Goal: Information Seeking & Learning: Understand process/instructions

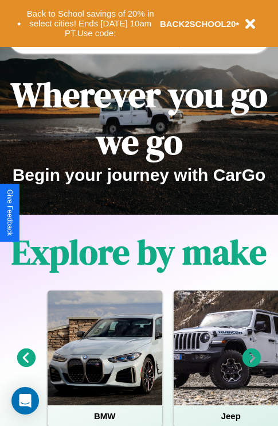
scroll to position [1391, 0]
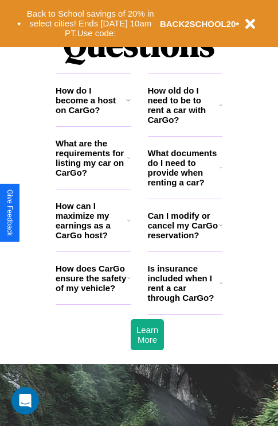
click at [185, 240] on h3 "Can I modify or cancel my CarGo reservation?" at bounding box center [183, 225] width 71 height 29
click at [129, 282] on icon at bounding box center [128, 277] width 3 height 9
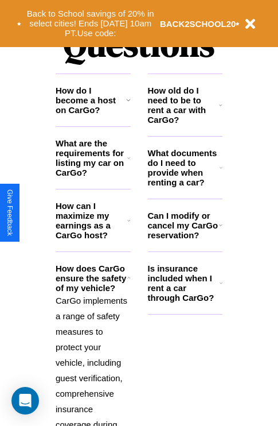
click at [185, 301] on h3 "Is insurance included when I rent a car through CarGo?" at bounding box center [184, 282] width 72 height 39
click at [128, 104] on icon at bounding box center [128, 99] width 5 height 9
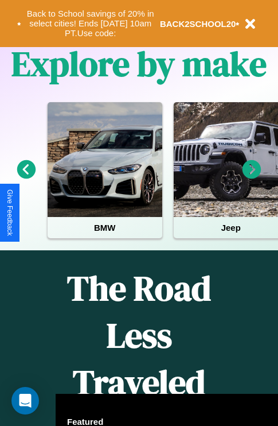
scroll to position [177, 0]
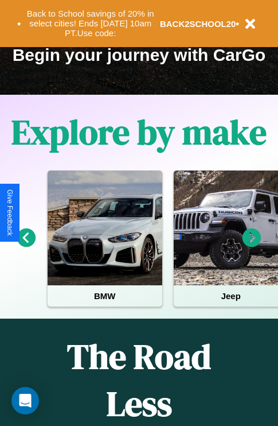
click at [252, 246] on icon at bounding box center [252, 237] width 19 height 19
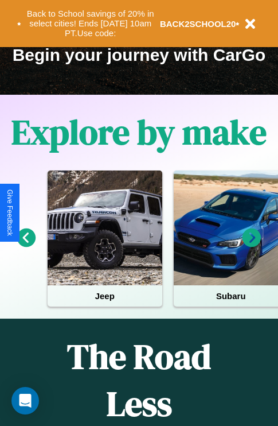
click at [26, 246] on icon at bounding box center [26, 237] width 19 height 19
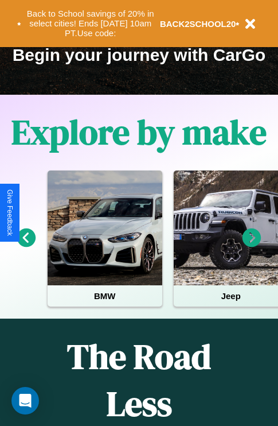
click at [252, 246] on icon at bounding box center [252, 237] width 19 height 19
